Goal: Task Accomplishment & Management: Use online tool/utility

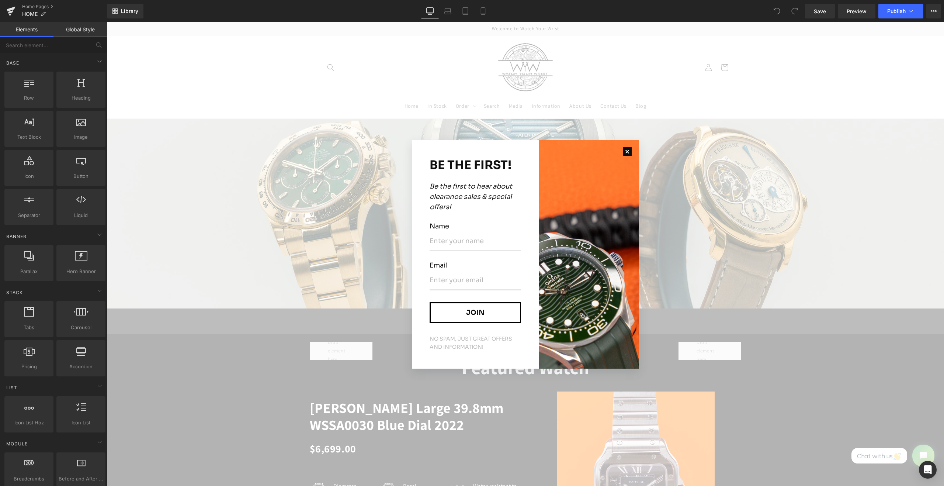
click at [624, 152] on button "button" at bounding box center [628, 152] width 24 height 24
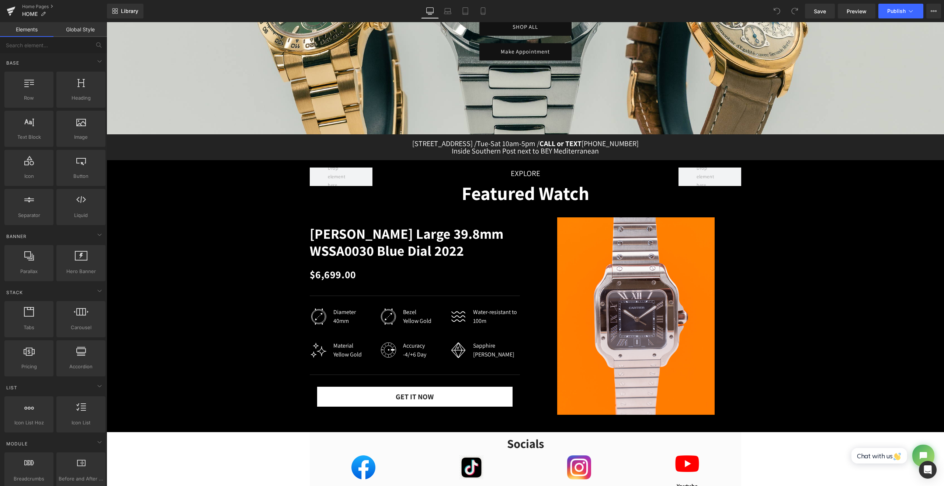
scroll to position [184, 0]
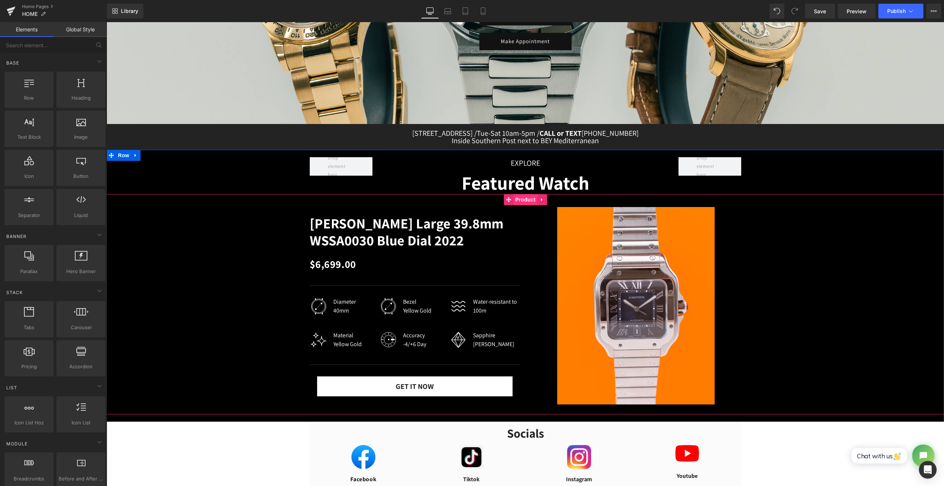
click at [524, 199] on span "Product" at bounding box center [525, 199] width 24 height 11
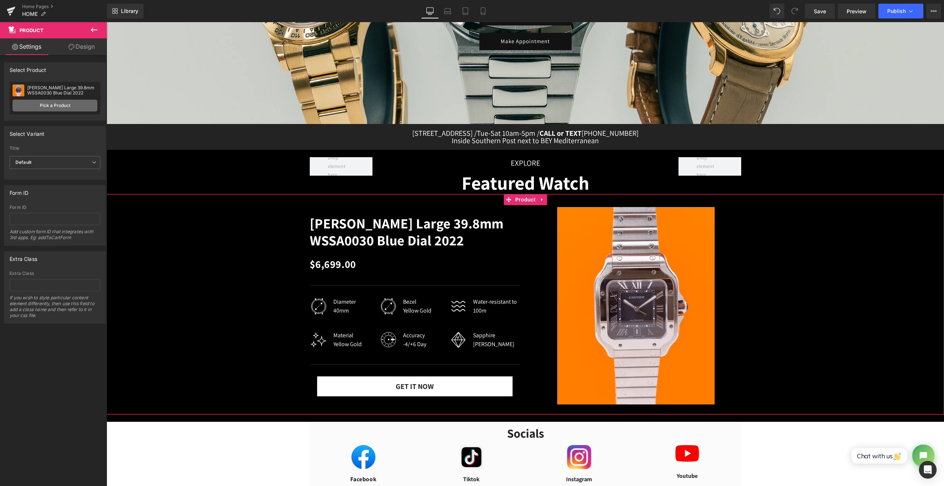
click at [71, 107] on link "Pick a Product" at bounding box center [55, 106] width 85 height 12
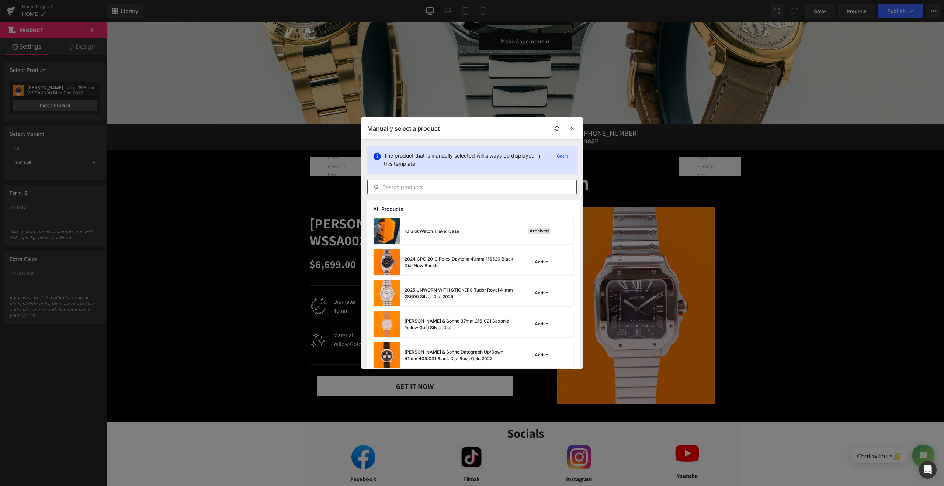
click at [403, 191] on input "text" at bounding box center [472, 187] width 209 height 9
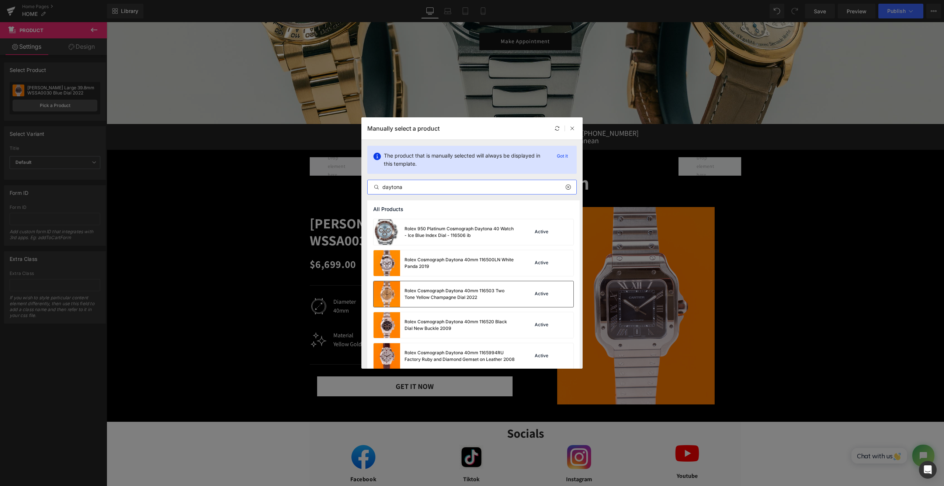
scroll to position [123, 0]
type input "daytona"
click at [434, 299] on div "Rolex Cosmograph Daytona 40mm 1165994RU Factory Ruby and Diamond Gemset on Leat…" at bounding box center [460, 294] width 111 height 13
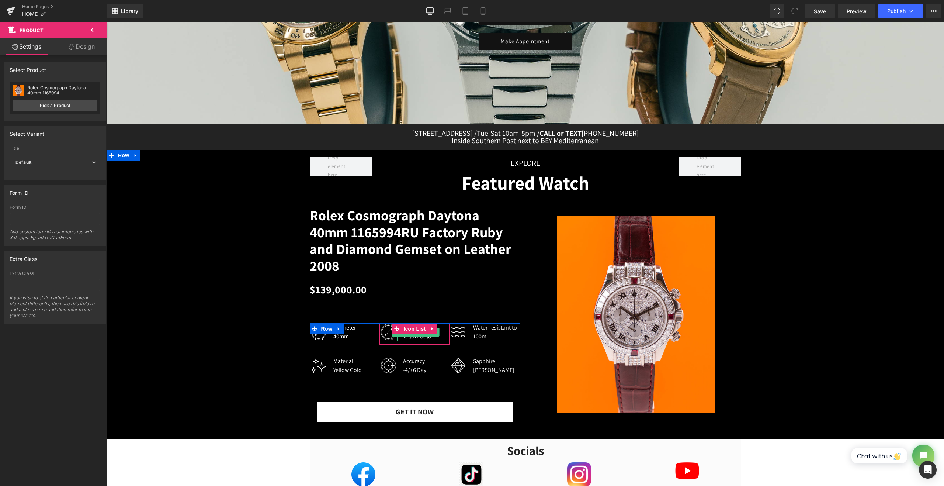
click at [412, 338] on div "Yellow Gold" at bounding box center [417, 336] width 28 height 9
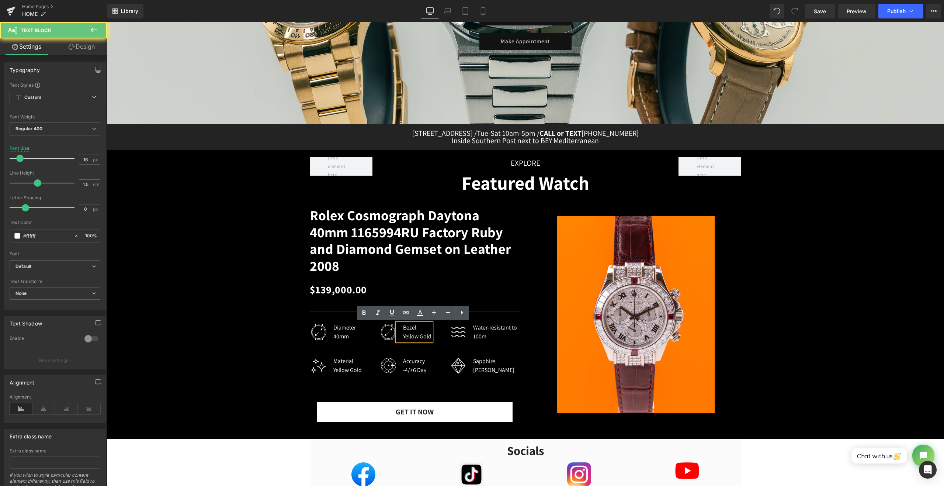
click at [410, 337] on div "Yellow Gold" at bounding box center [417, 336] width 28 height 9
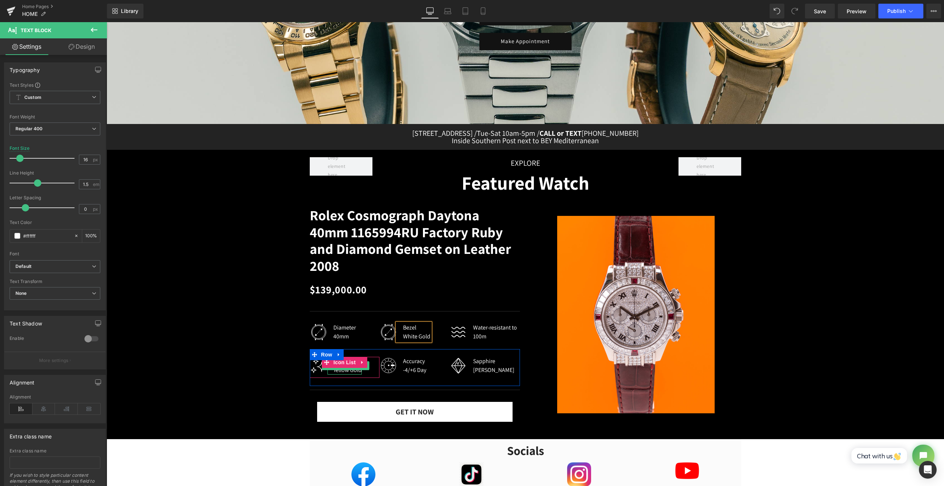
click at [342, 370] on div "Yellow Gold" at bounding box center [347, 370] width 28 height 9
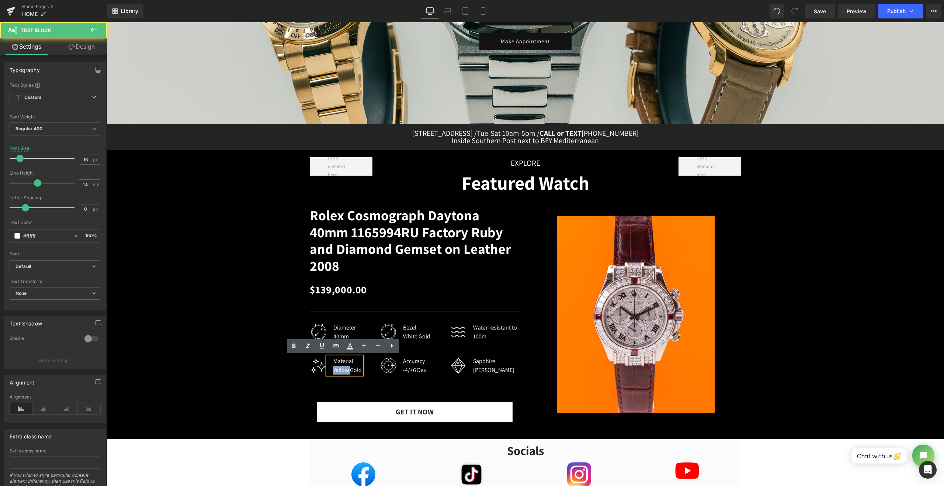
click at [342, 370] on div "Yellow Gold" at bounding box center [347, 370] width 28 height 9
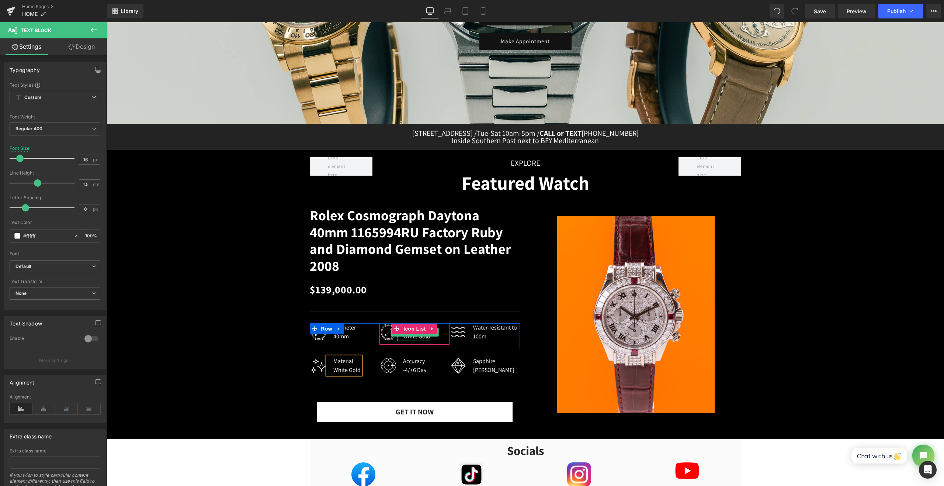
click at [407, 336] on span "Text Block" at bounding box center [411, 332] width 24 height 9
click at [407, 338] on div "White Gold" at bounding box center [416, 336] width 27 height 9
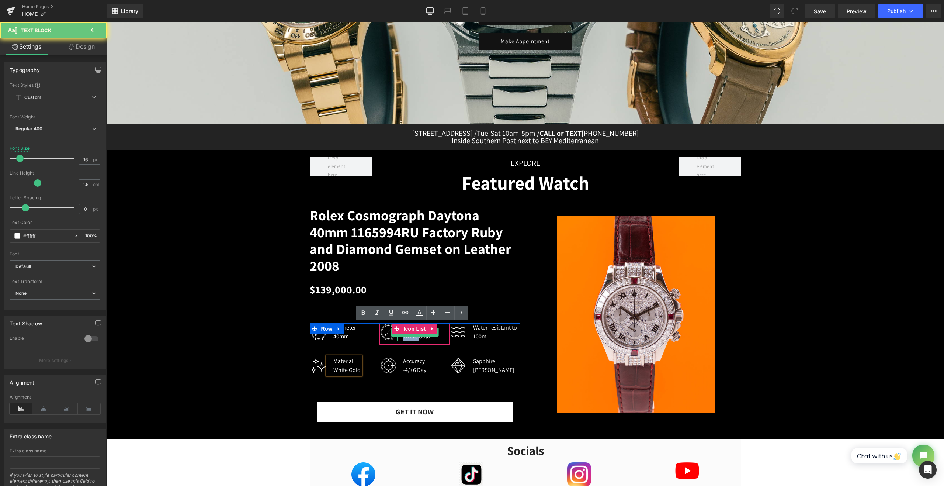
click at [407, 338] on div "White Gold" at bounding box center [416, 336] width 27 height 9
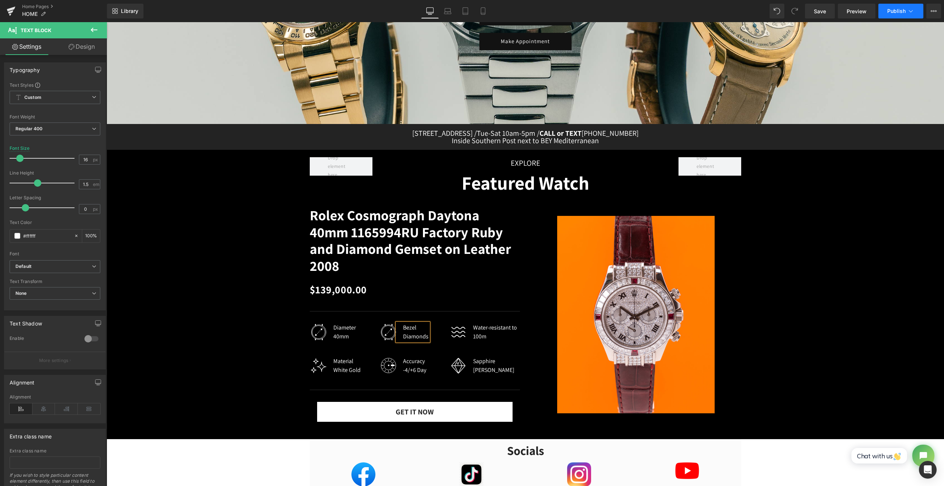
click at [887, 11] on button "Publish" at bounding box center [901, 11] width 45 height 15
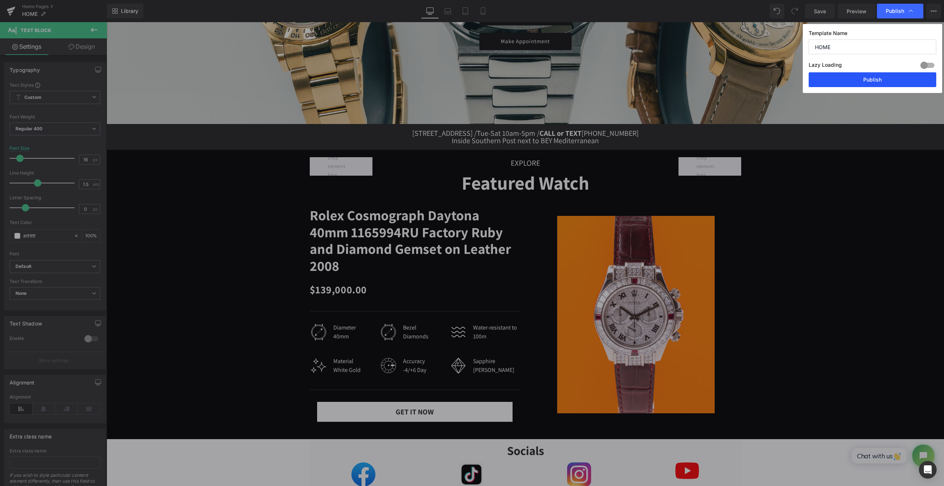
click at [859, 82] on button "Publish" at bounding box center [873, 79] width 128 height 15
